Goal: Transaction & Acquisition: Purchase product/service

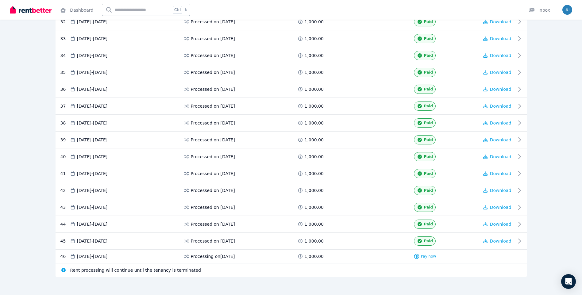
scroll to position [669, 0]
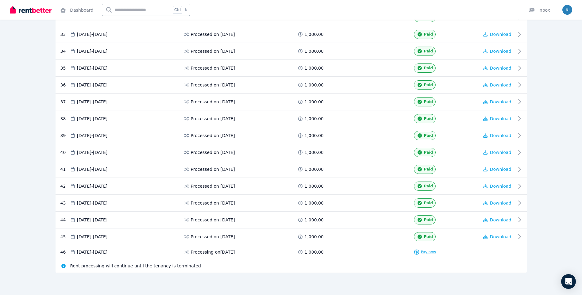
click at [430, 253] on span "Pay now" at bounding box center [428, 252] width 15 height 5
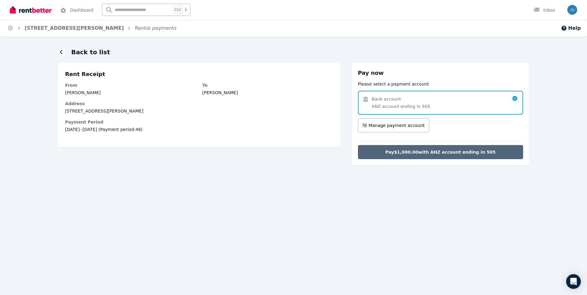
click at [460, 155] on span "Pay $1,000.00 with ANZ account ending in 505" at bounding box center [440, 152] width 110 height 6
